Goal: Task Accomplishment & Management: Use online tool/utility

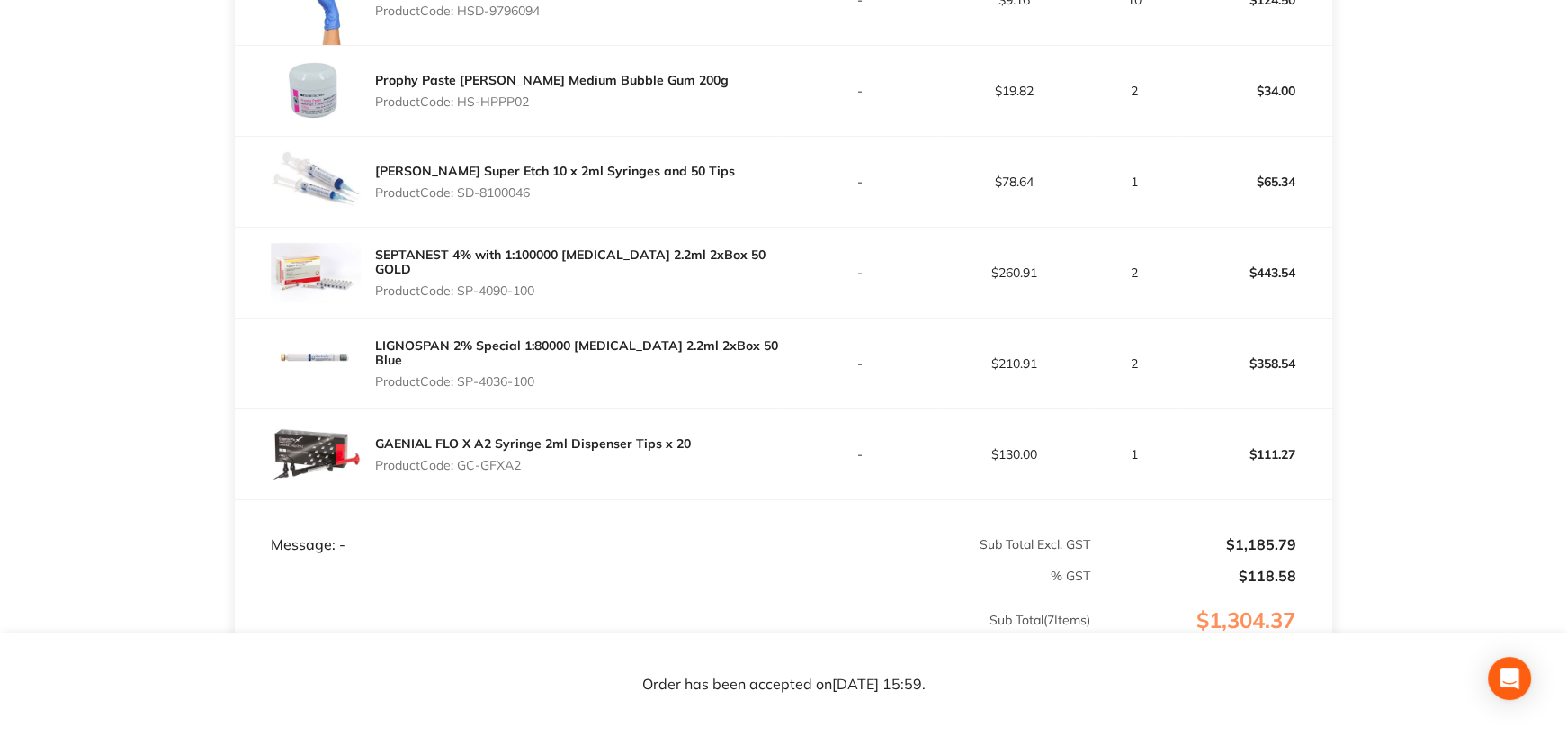
scroll to position [540, 0]
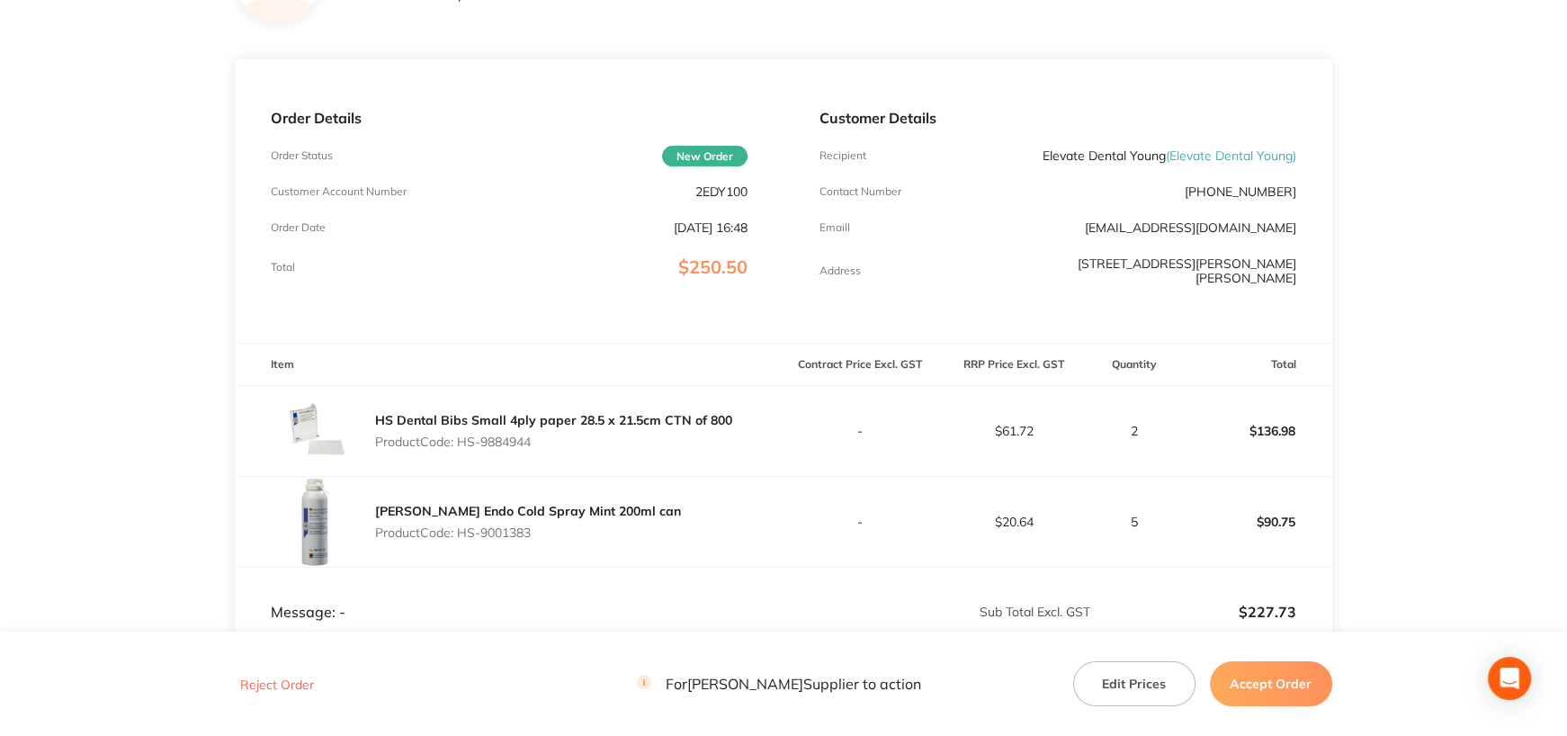
scroll to position [180, 0]
drag, startPoint x: 1034, startPoint y: 154, endPoint x: 1124, endPoint y: 158, distance: 90.0
click at [1124, 159] on div "Recipient Elevate Dental Young ( Elevate Dental Young )" at bounding box center [1057, 154] width 477 height 14
copy p "Elevate Dental"
drag, startPoint x: 1214, startPoint y: 186, endPoint x: 1330, endPoint y: 210, distance: 118.3
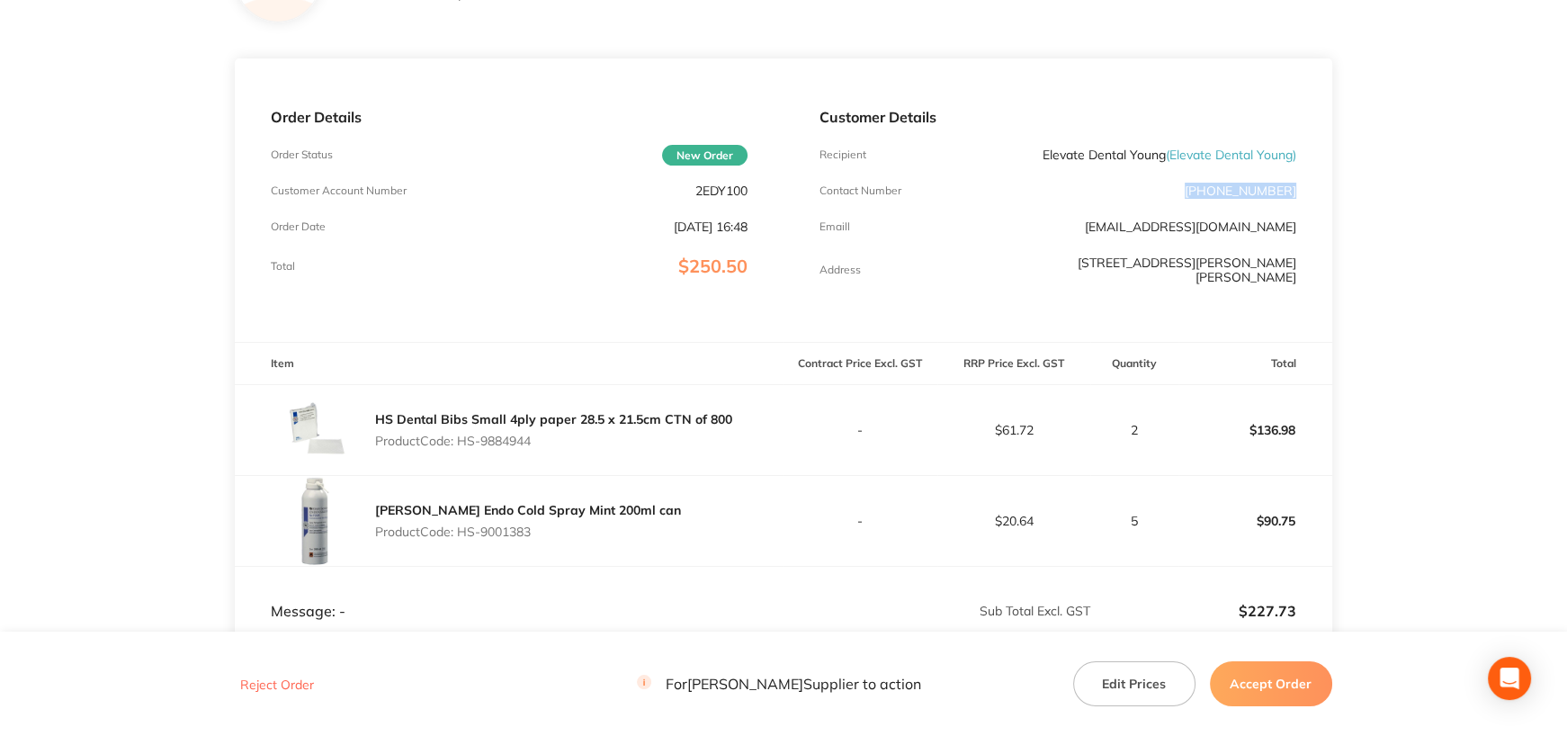
click at [1315, 187] on div "Customer Details Recipient Elevate Dental Young ( Elevate Dental Young ) Contac…" at bounding box center [1057, 199] width 549 height 283
copy p "(02) 6384 4186"
drag, startPoint x: 1032, startPoint y: 152, endPoint x: 1161, endPoint y: 157, distance: 128.7
click at [1161, 157] on div "Recipient Elevate Dental Young ( Elevate Dental Young )" at bounding box center [1057, 154] width 477 height 14
copy p "Elevate Dental Young"
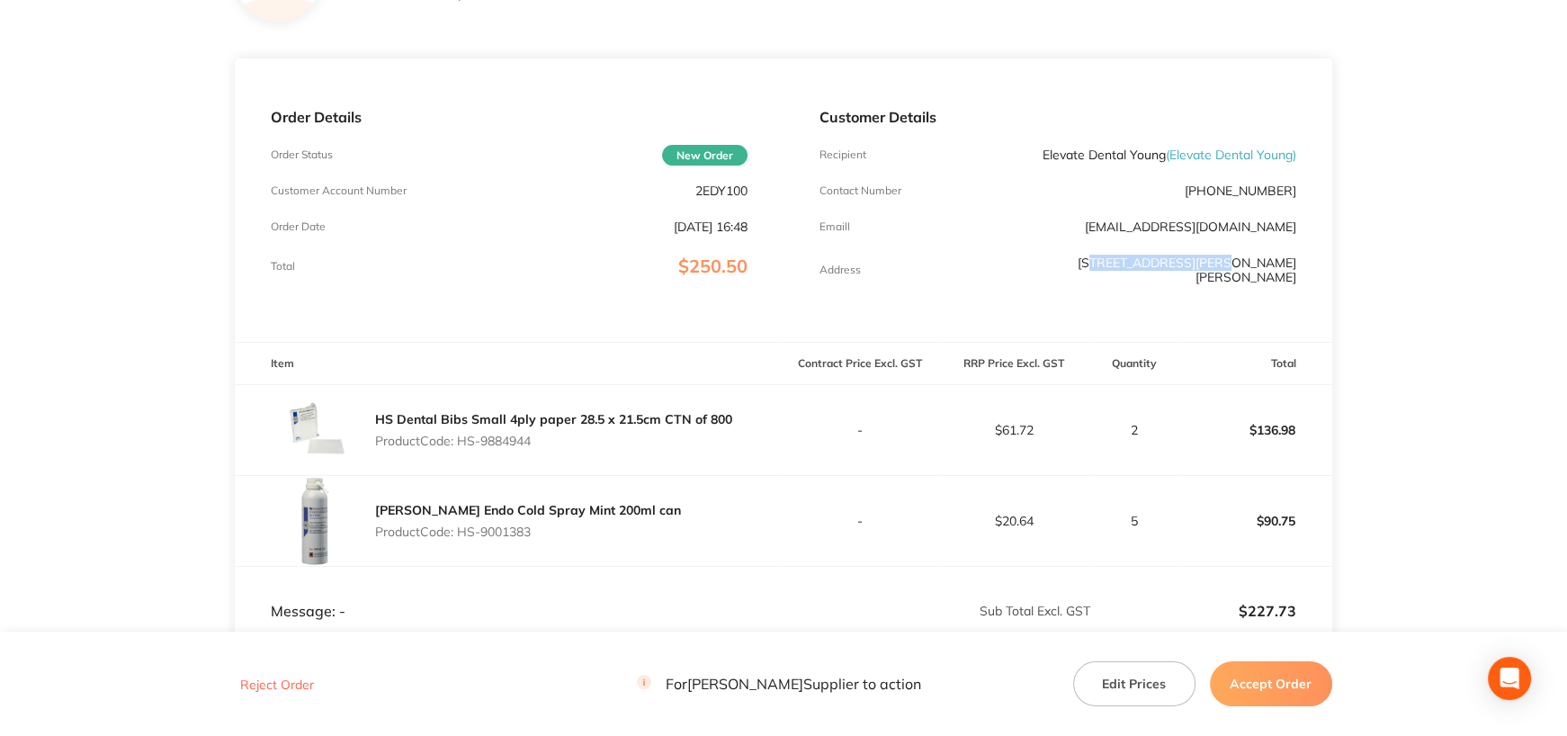
drag, startPoint x: 1134, startPoint y: 268, endPoint x: 1250, endPoint y: 263, distance: 116.1
click at [1250, 263] on p "8 Lovell St, Young NSW 2594" at bounding box center [1136, 269] width 317 height 29
drag, startPoint x: 1254, startPoint y: 424, endPoint x: 1291, endPoint y: 425, distance: 37.8
click at [1291, 425] on p "$136.98" at bounding box center [1255, 429] width 152 height 43
drag, startPoint x: 1292, startPoint y: 479, endPoint x: 1349, endPoint y: 478, distance: 56.7
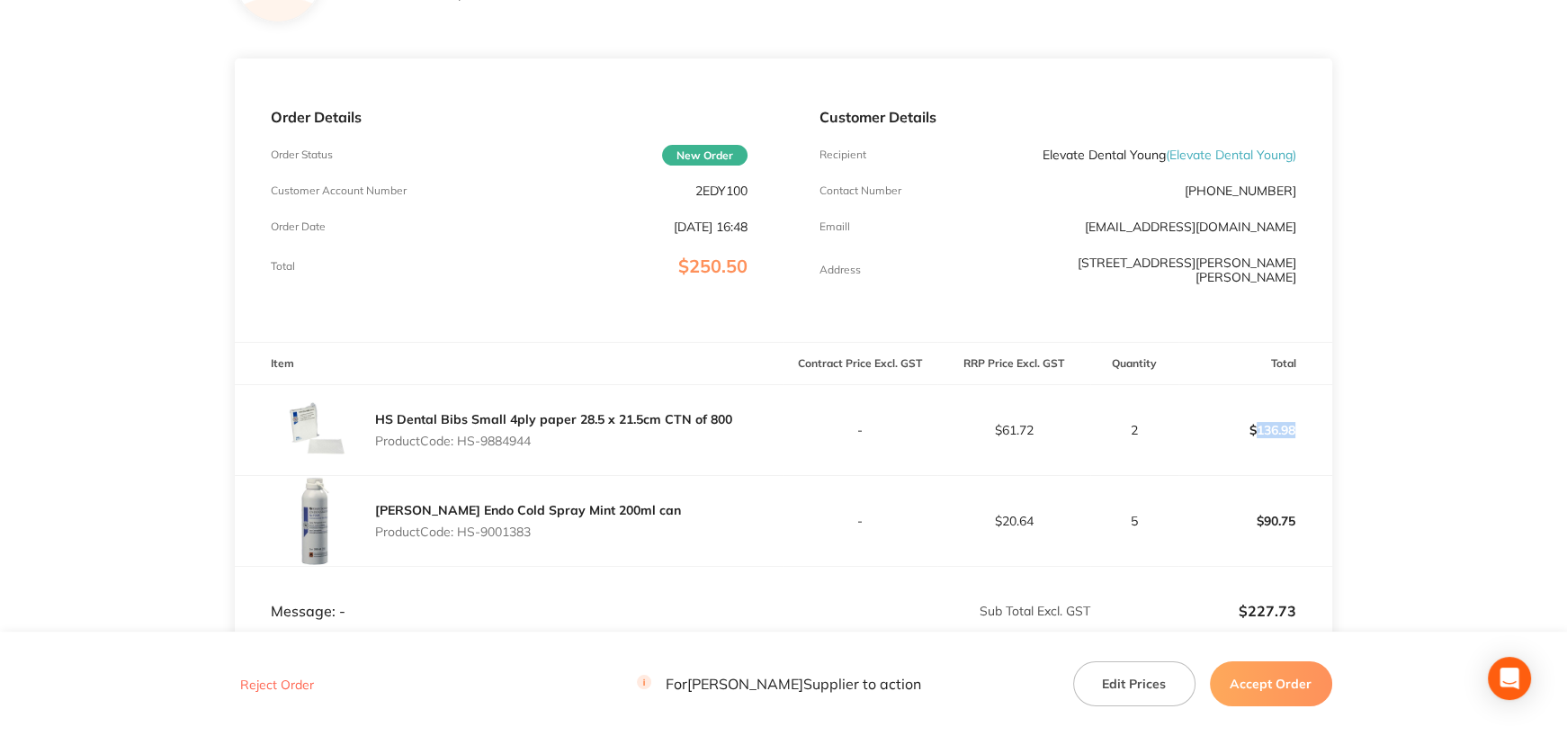
click at [1293, 479] on td "$90.75" at bounding box center [1255, 521] width 154 height 91
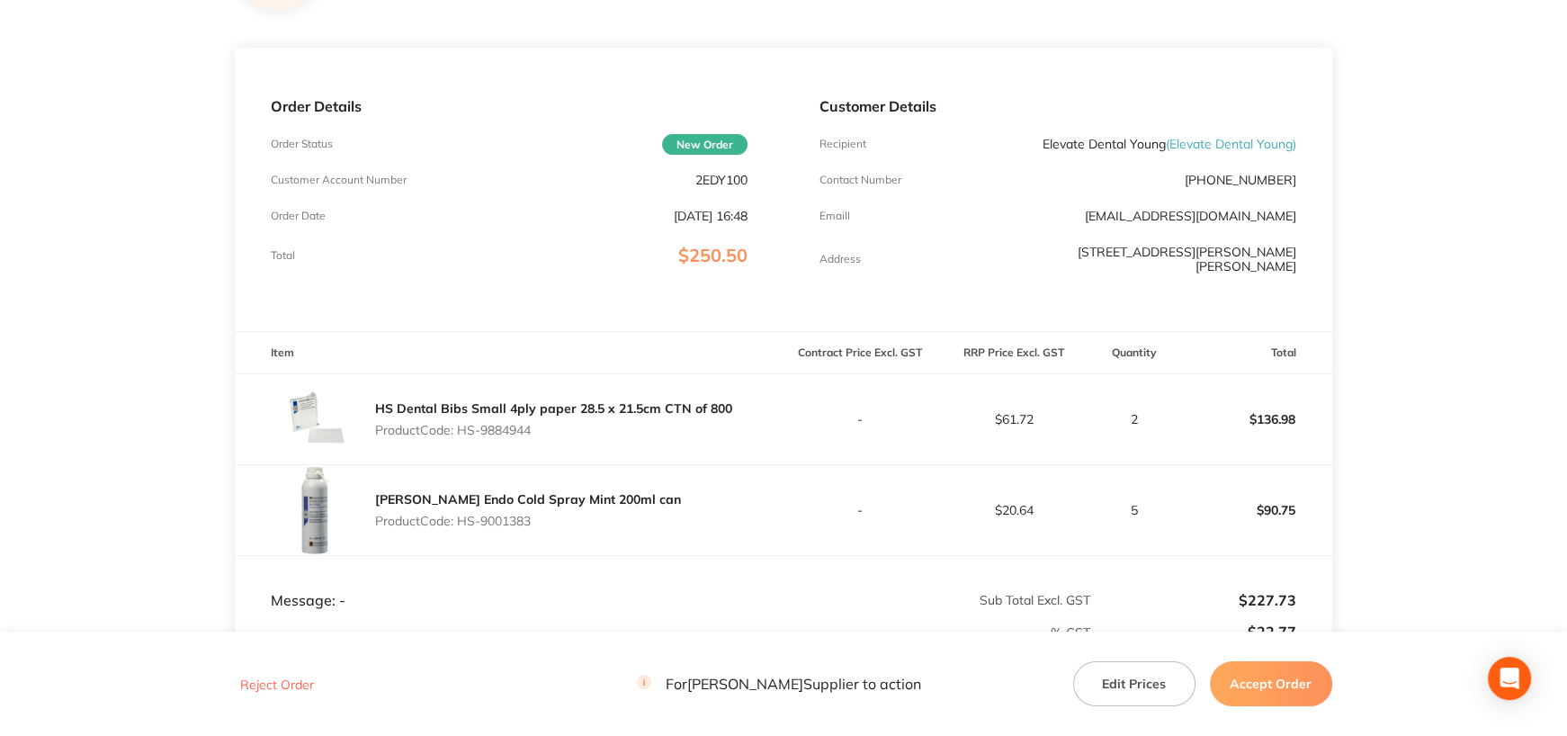
scroll to position [350, 0]
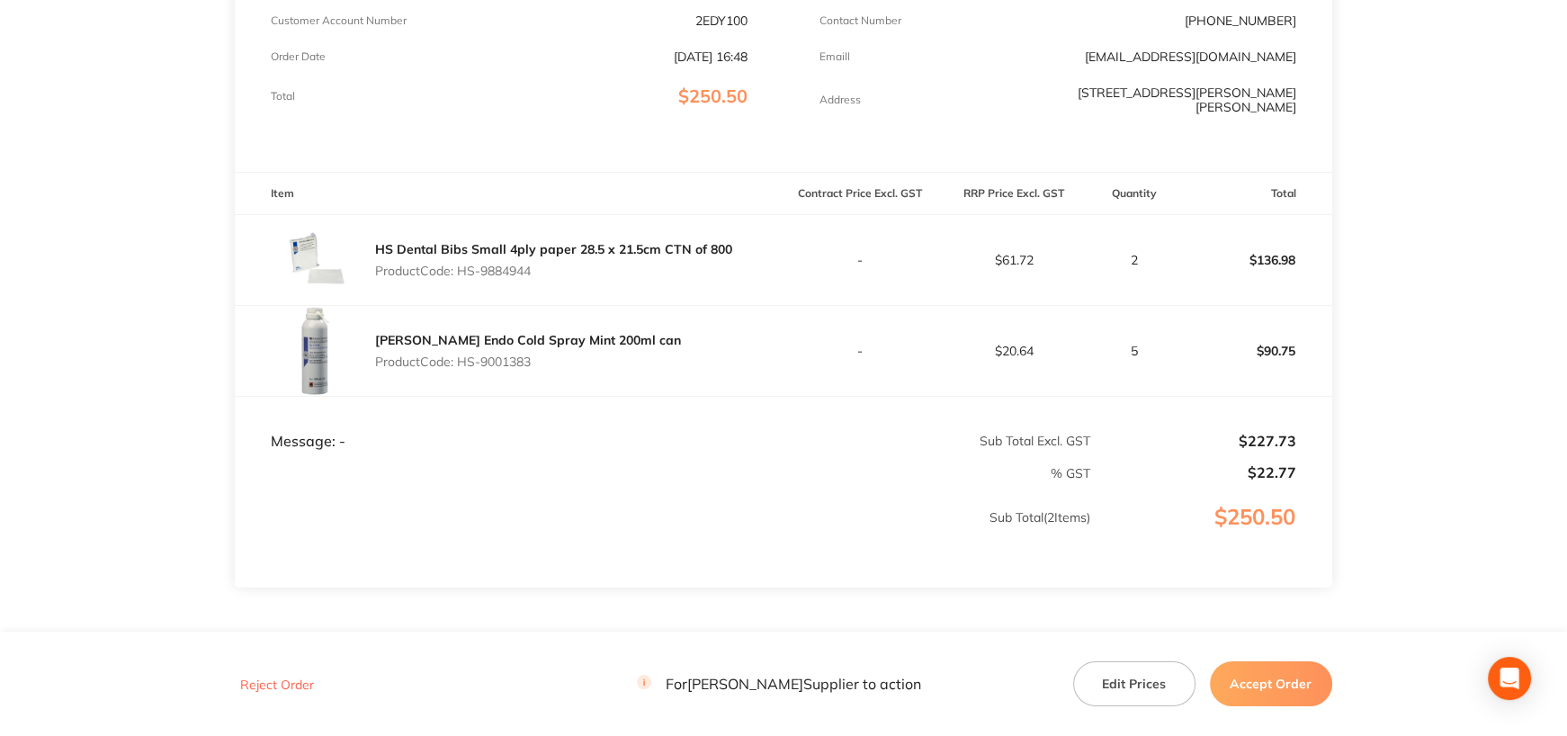
click at [1241, 678] on button "Accept Order" at bounding box center [1271, 683] width 122 height 45
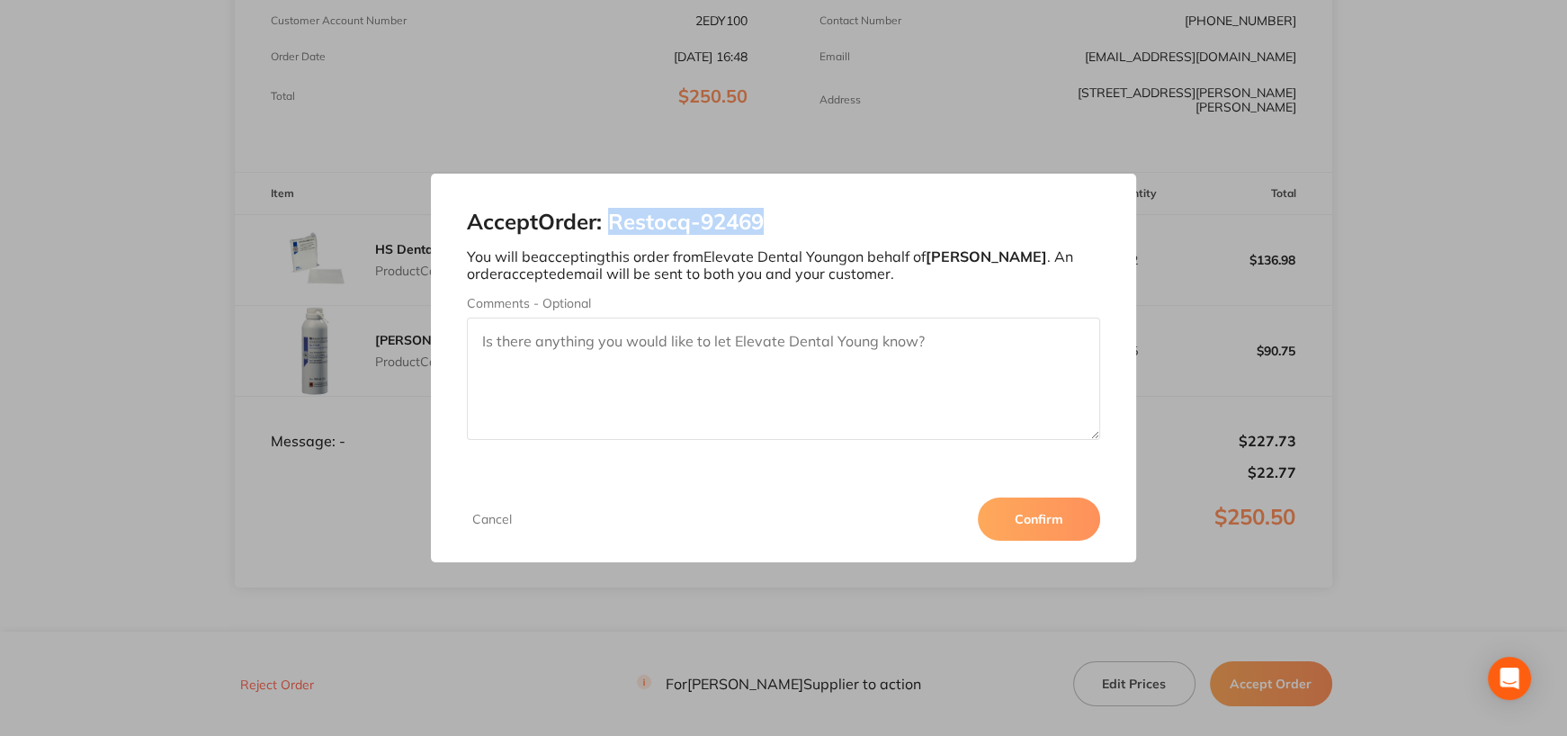
drag, startPoint x: 617, startPoint y: 219, endPoint x: 780, endPoint y: 223, distance: 162.8
click at [780, 223] on h2 "Accept Order: Restocq- 92469" at bounding box center [783, 222] width 633 height 25
copy h2 "Restocq- 92469"
click at [1061, 516] on button "Confirm" at bounding box center [1039, 518] width 122 height 43
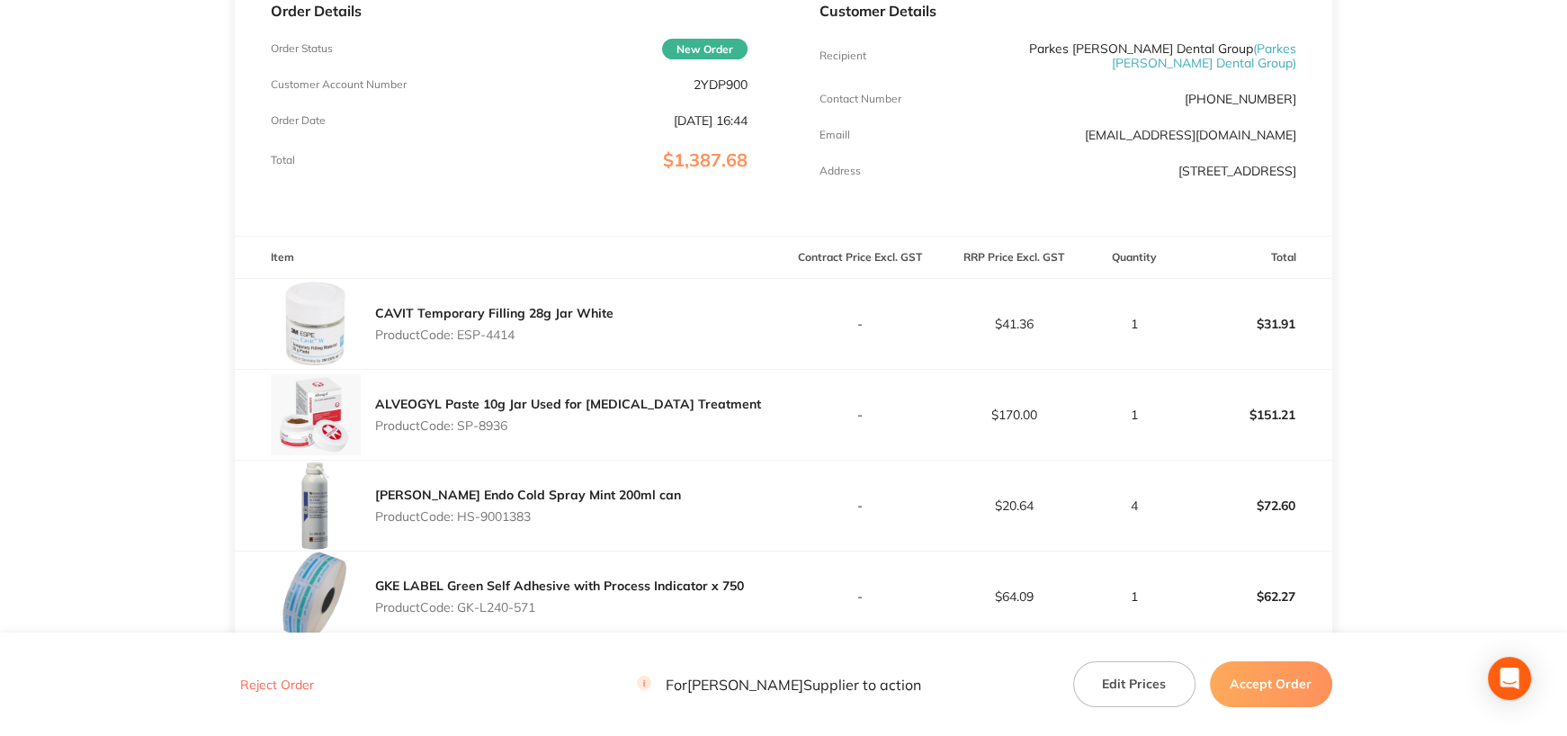
scroll to position [450, 0]
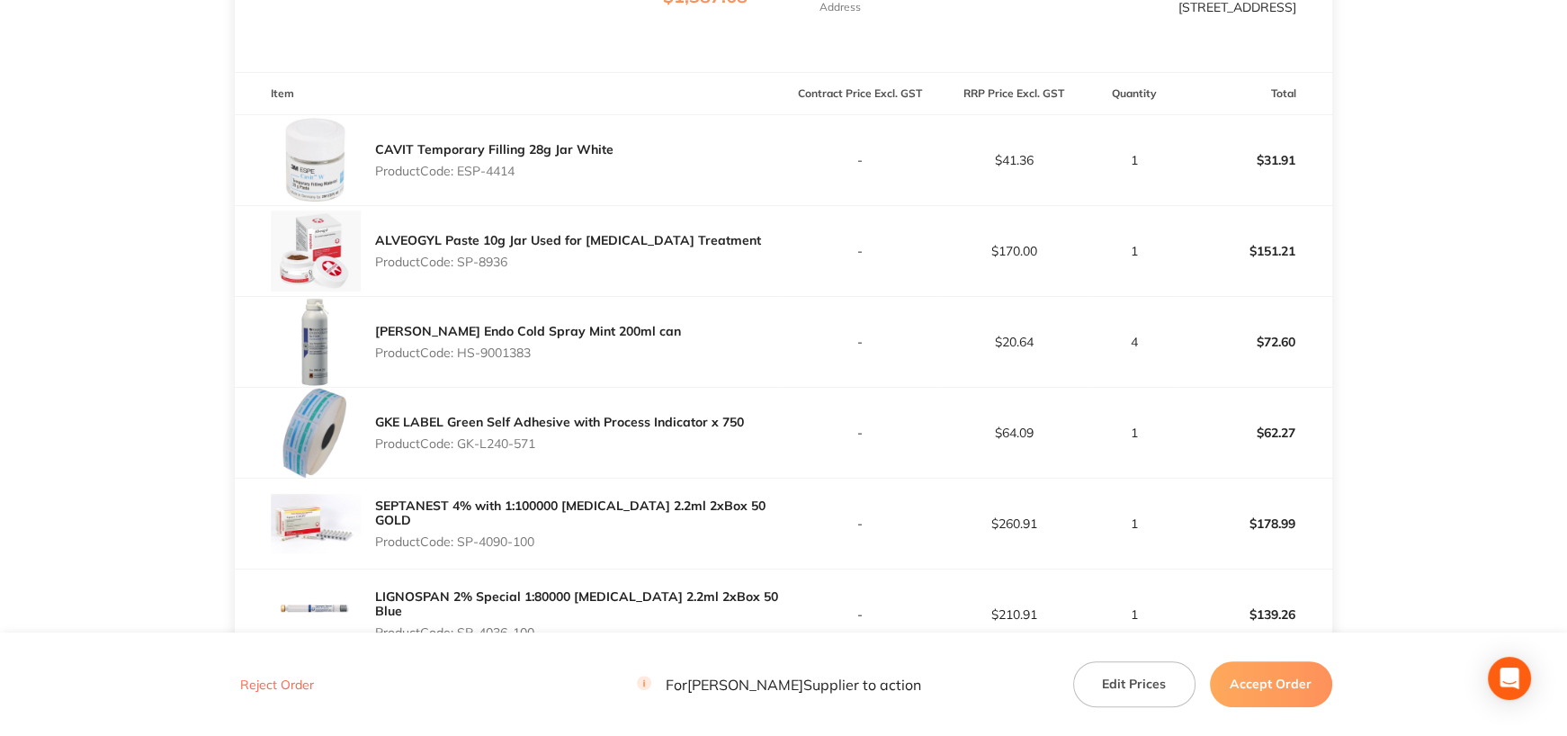
click at [669, 176] on div "CAVIT Temporary Filling 28g Jar White Product Code: ESP-4414" at bounding box center [509, 160] width 549 height 90
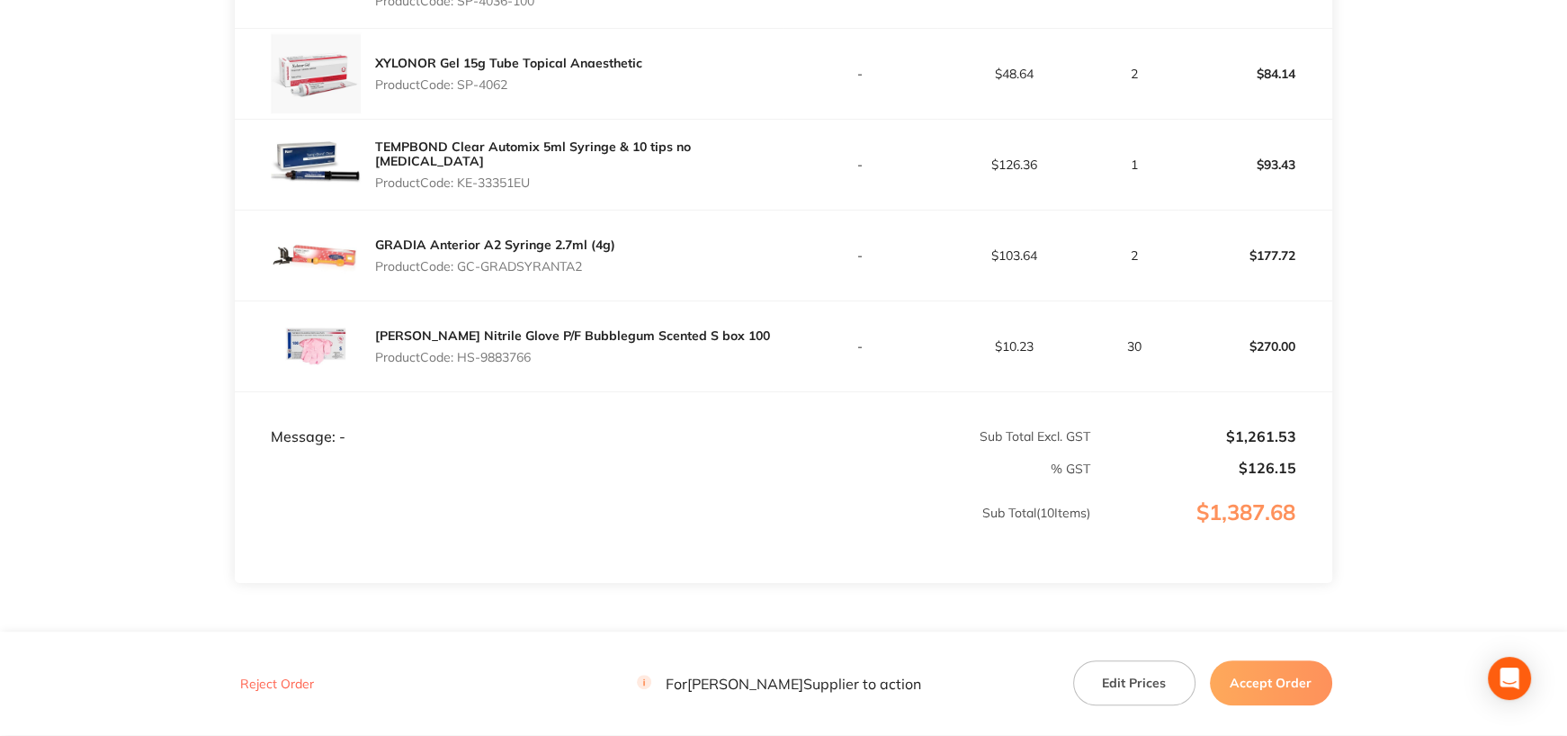
scroll to position [899, 0]
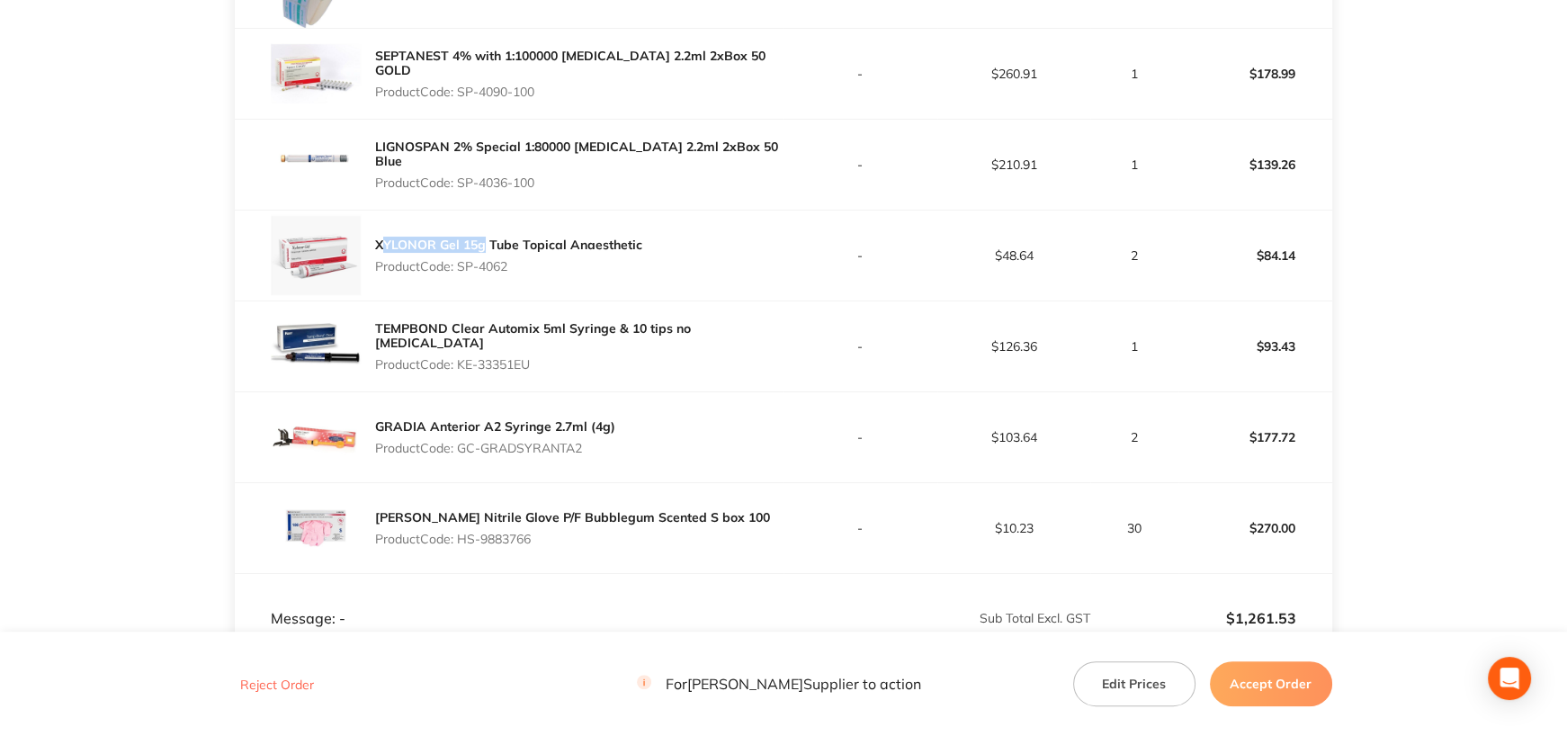
drag, startPoint x: 385, startPoint y: 233, endPoint x: 486, endPoint y: 249, distance: 102.0
click at [486, 249] on div "XYLONOR Gel 15g Tube Topical Anaesthetic Product Code: SP-4062" at bounding box center [508, 255] width 267 height 50
click at [587, 319] on div "TEMPBOND Clear Automix 5ml Syringe & 10 tips no triclosan Product Code: KE-3335…" at bounding box center [579, 346] width 408 height 65
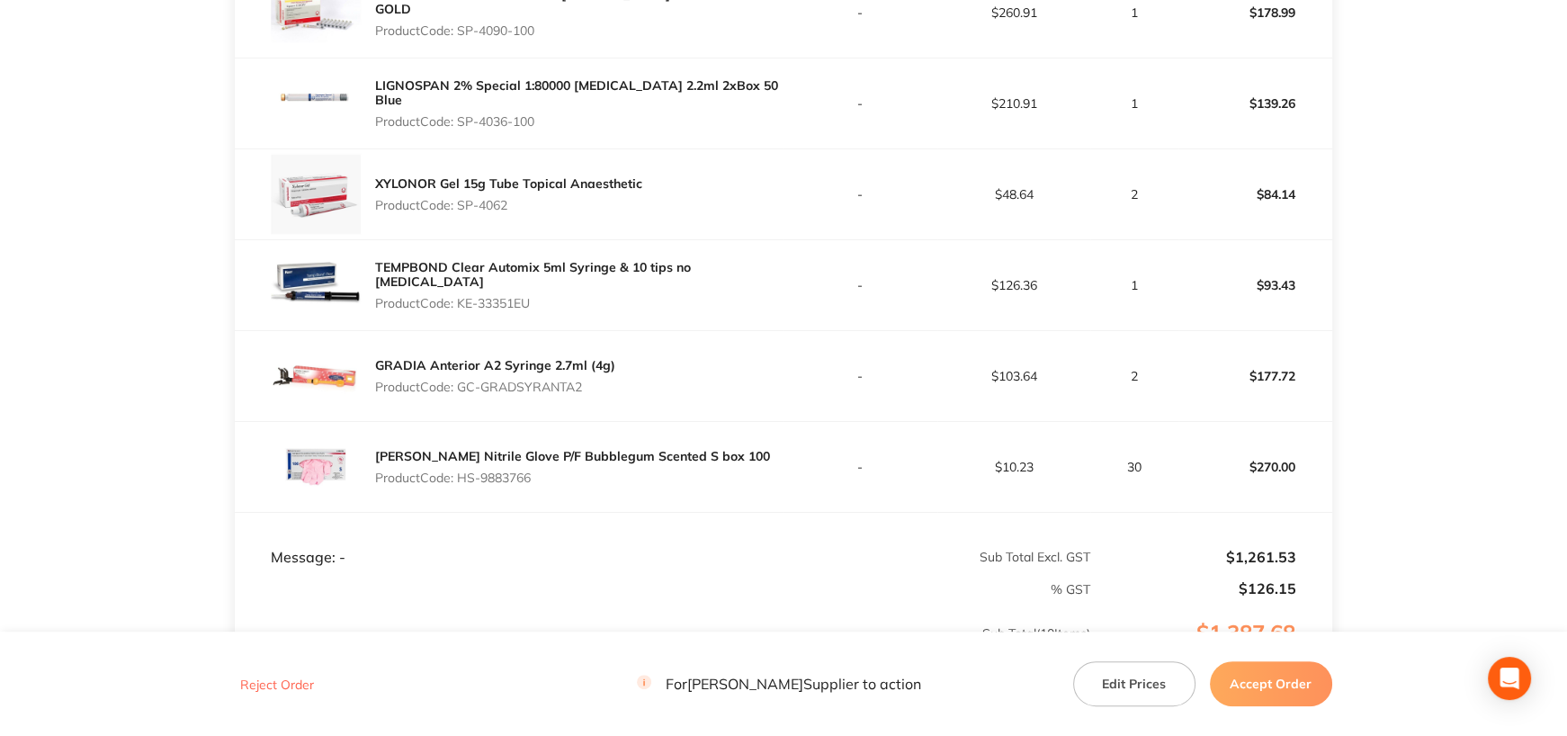
scroll to position [989, 0]
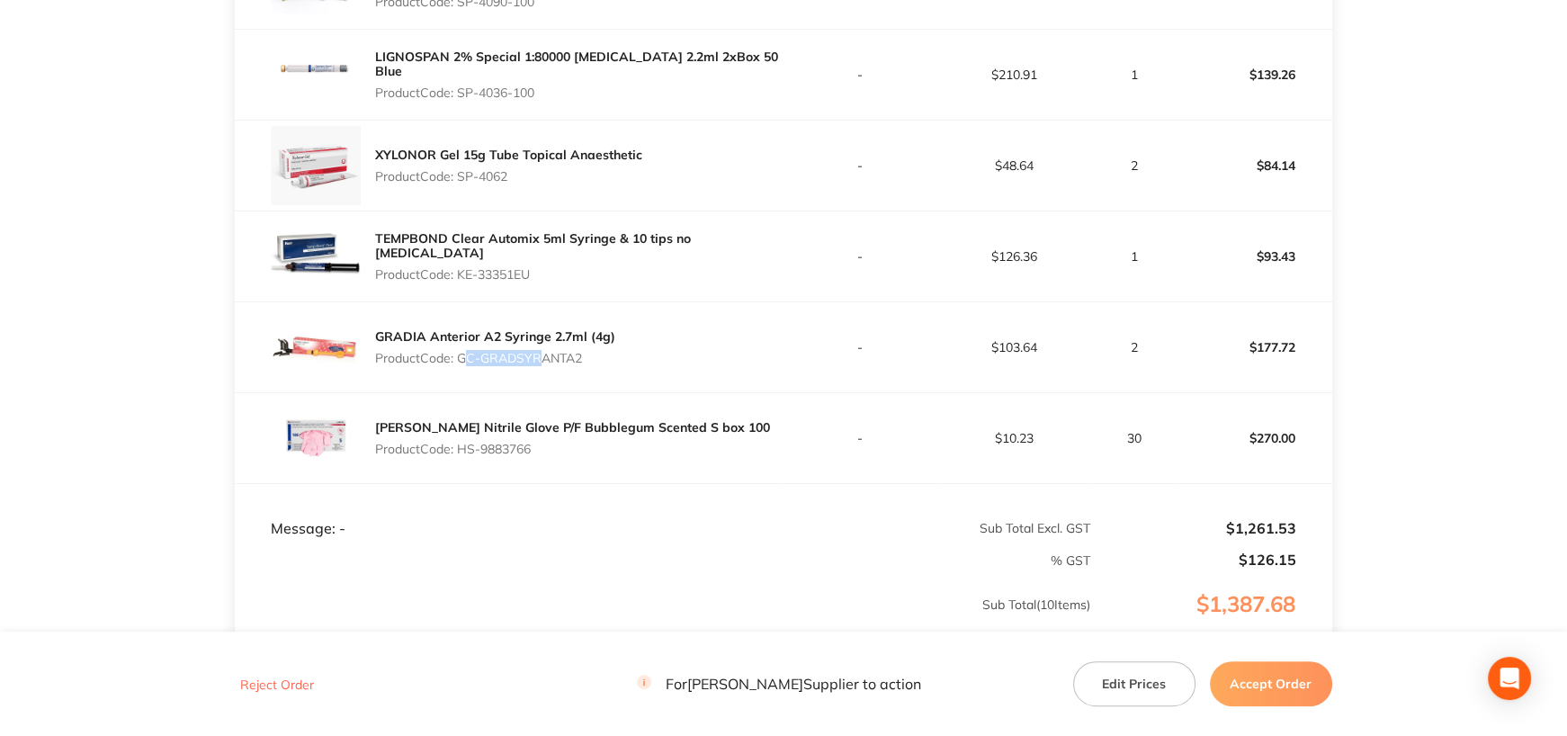
drag, startPoint x: 462, startPoint y: 355, endPoint x: 531, endPoint y: 360, distance: 68.5
click at [531, 360] on p "Product Code: GC-GRADSYRANTA2" at bounding box center [495, 358] width 240 height 14
copy p "GC-GRADSY"
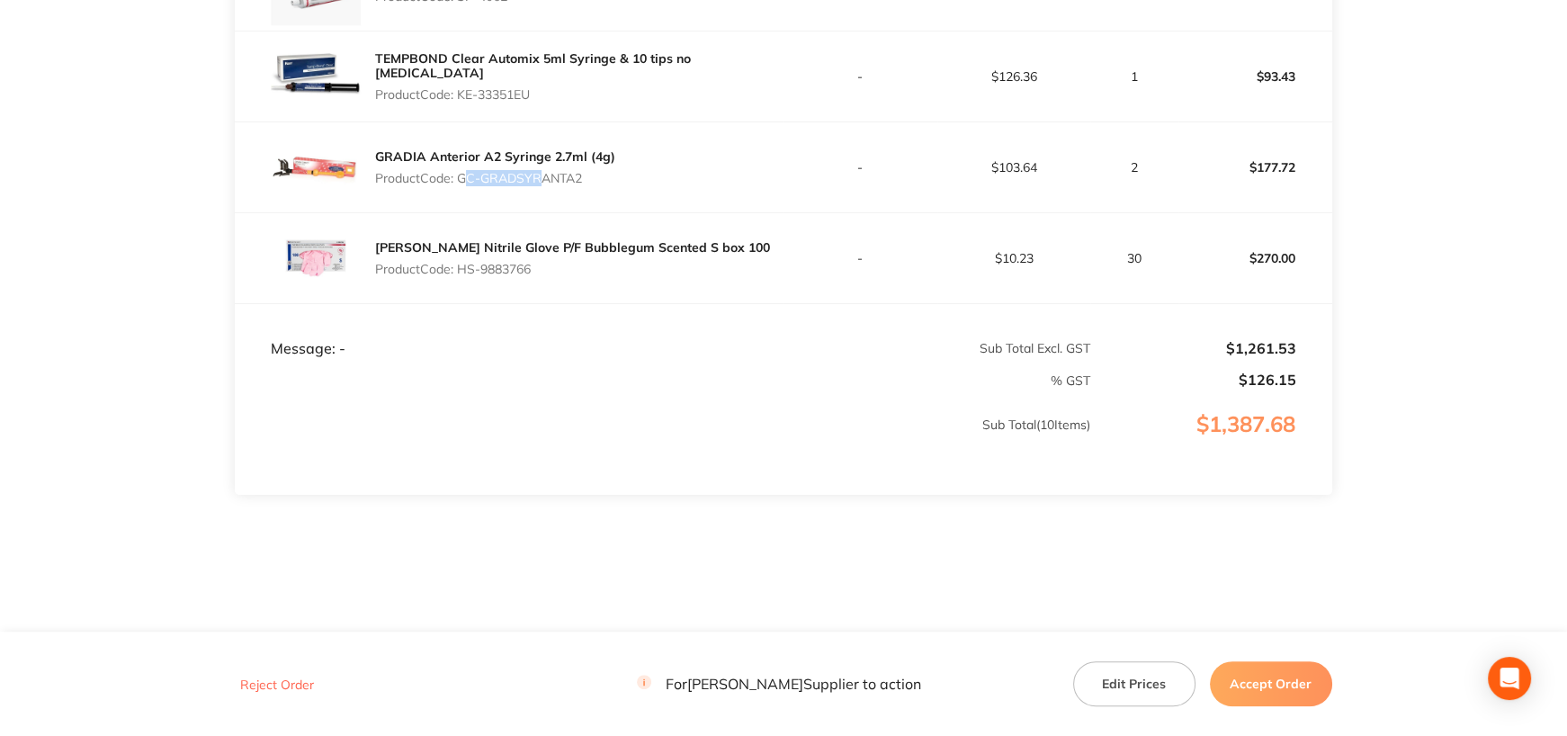
click at [1290, 694] on button "Accept Order" at bounding box center [1271, 683] width 122 height 45
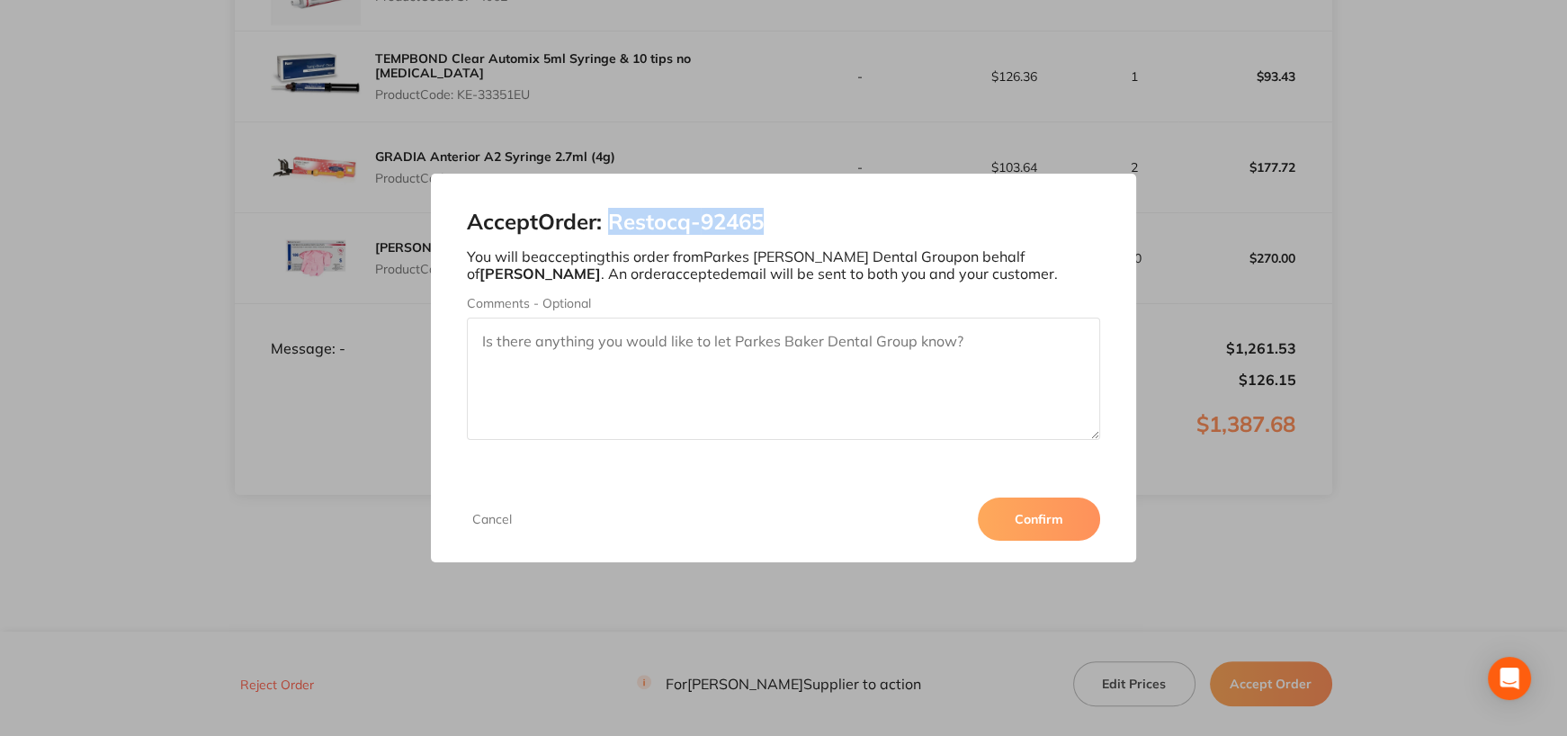
drag, startPoint x: 619, startPoint y: 214, endPoint x: 784, endPoint y: 215, distance: 165.5
click at [784, 215] on h2 "Accept Order: Restocq- 92465" at bounding box center [783, 222] width 633 height 25
copy h2 "Restocq- 92465"
click at [1049, 519] on button "Confirm" at bounding box center [1039, 518] width 122 height 43
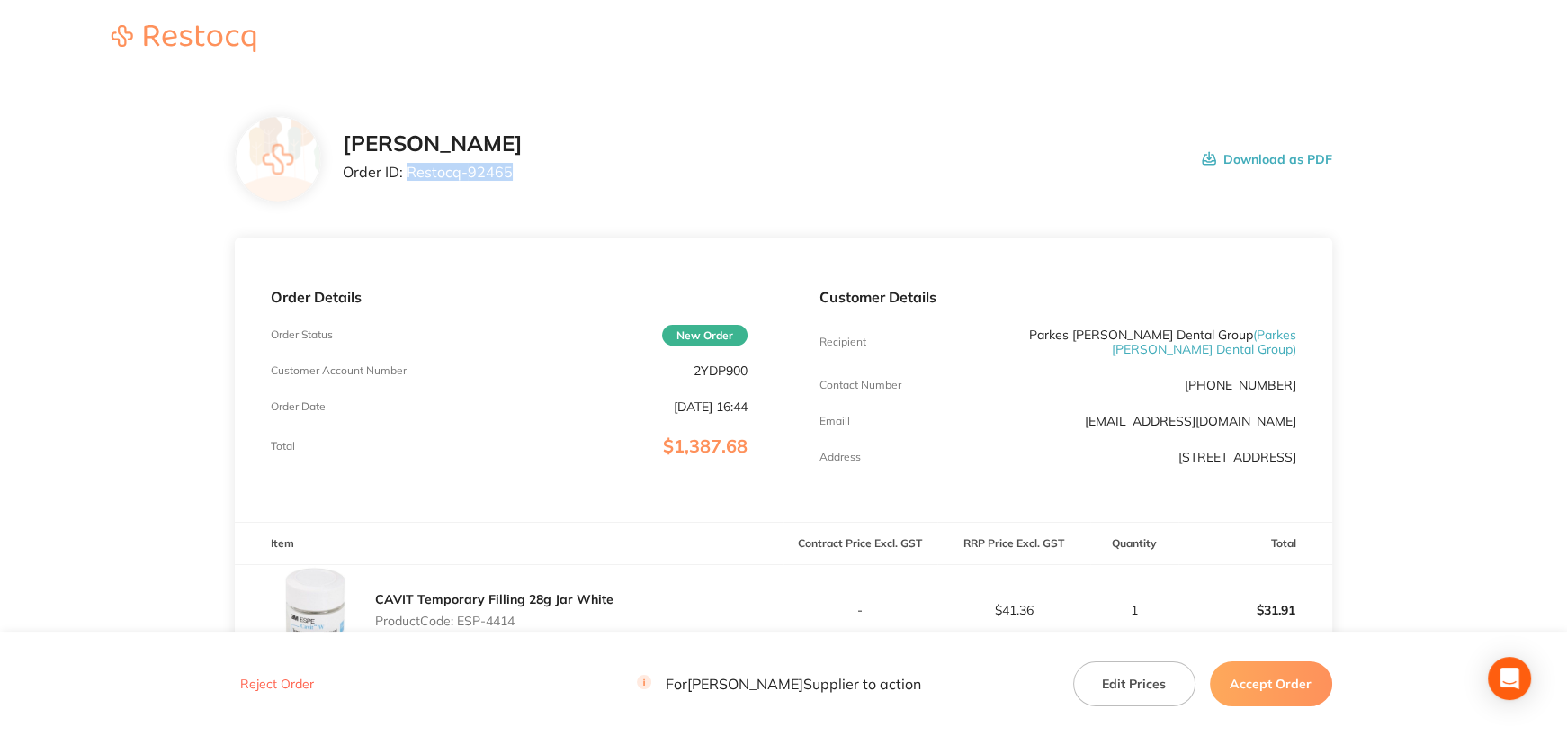
drag, startPoint x: 406, startPoint y: 170, endPoint x: 576, endPoint y: 180, distance: 169.4
click at [576, 180] on div "[PERSON_NAME] Order ID: Restocq- 92465 Download as PDF" at bounding box center [837, 159] width 988 height 56
copy p "Restocq- 92465"
click at [1266, 676] on button "Accept Order" at bounding box center [1271, 683] width 122 height 45
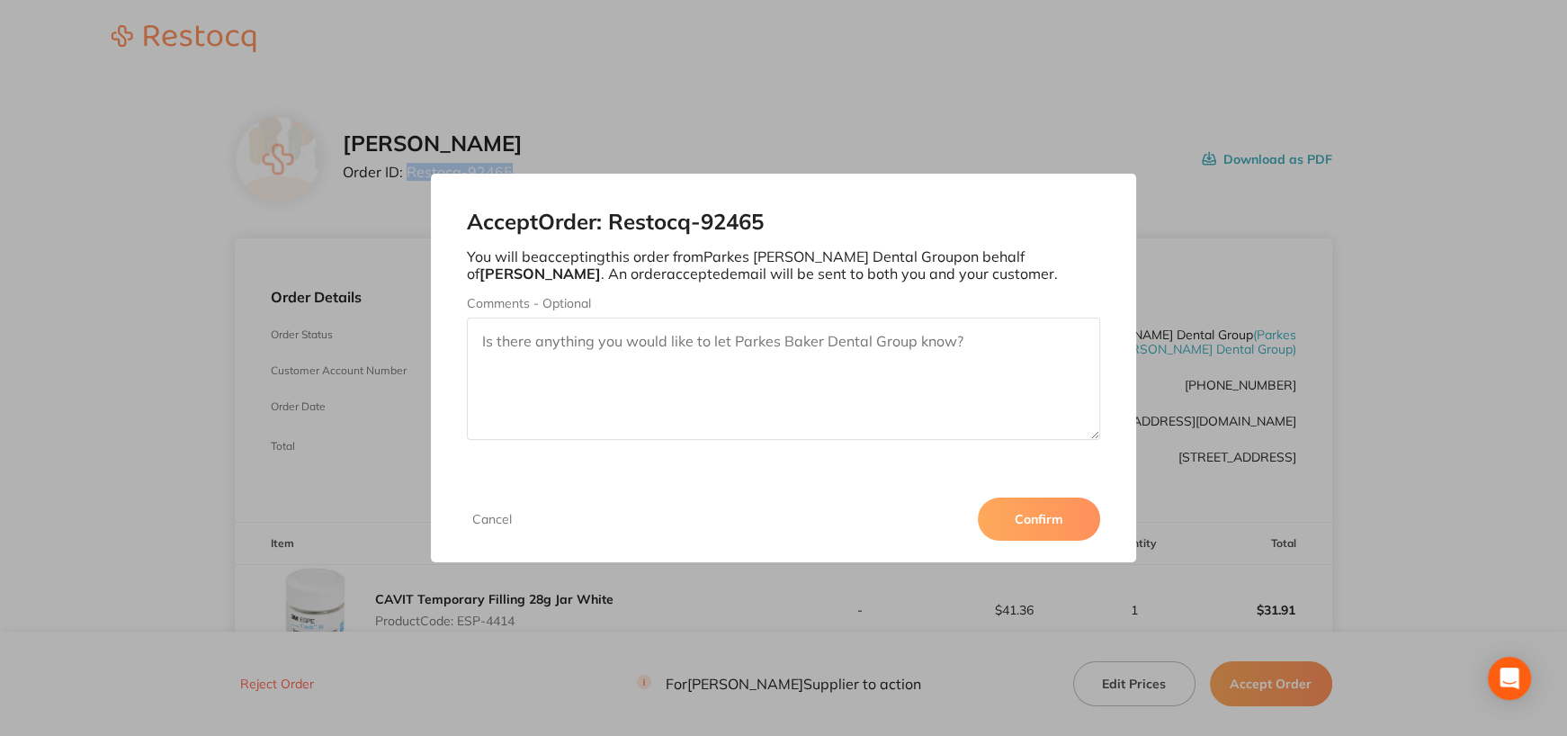
click at [1057, 519] on button "Confirm" at bounding box center [1039, 518] width 122 height 43
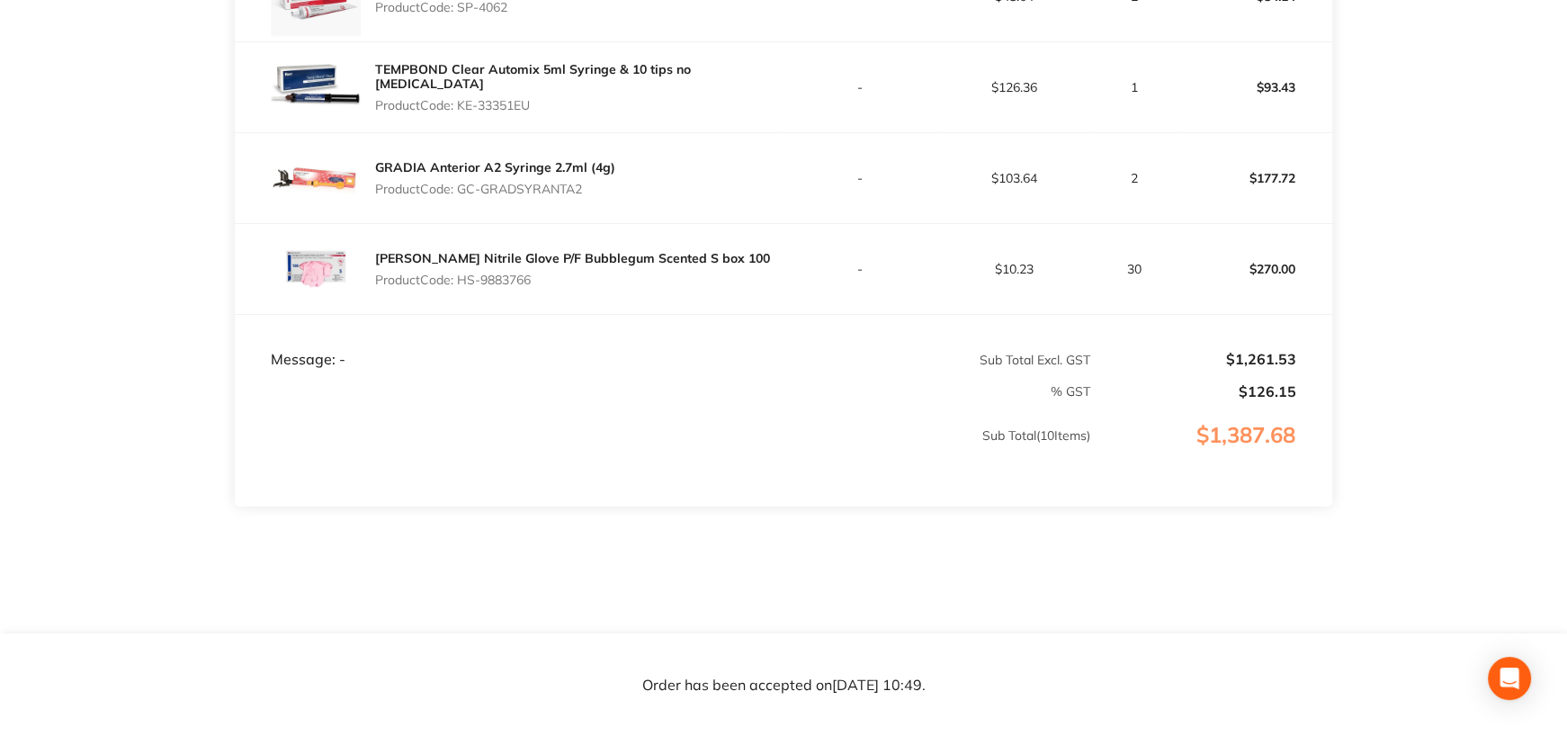
scroll to position [540, 0]
